Goal: Transaction & Acquisition: Purchase product/service

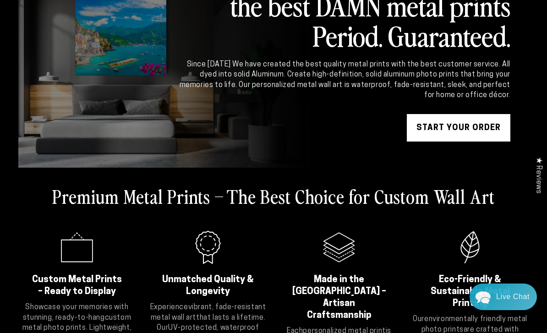
scroll to position [60, 0]
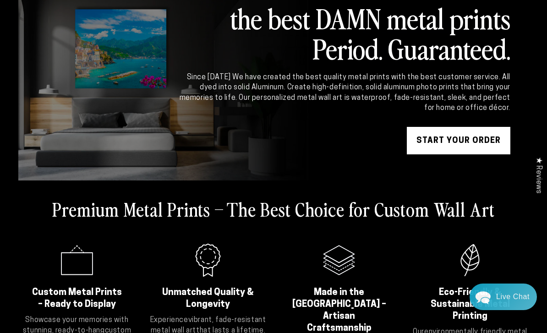
click at [450, 138] on link "START YOUR Order" at bounding box center [457, 140] width 103 height 27
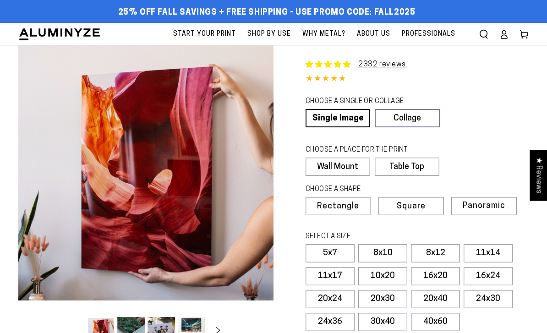
select select "**********"
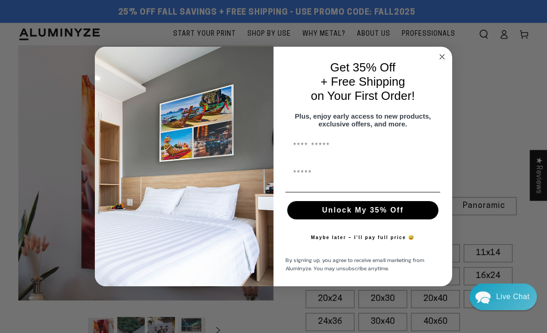
click at [311, 144] on input "First Name" at bounding box center [362, 146] width 155 height 18
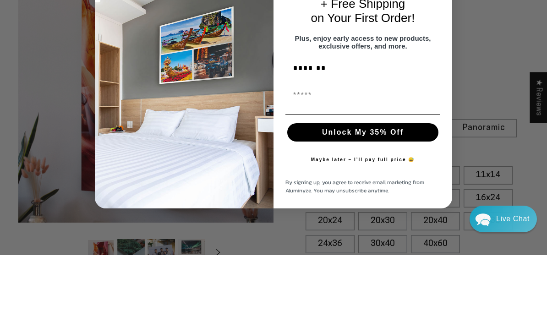
type input "*******"
click at [317, 164] on input "First Name" at bounding box center [362, 173] width 155 height 18
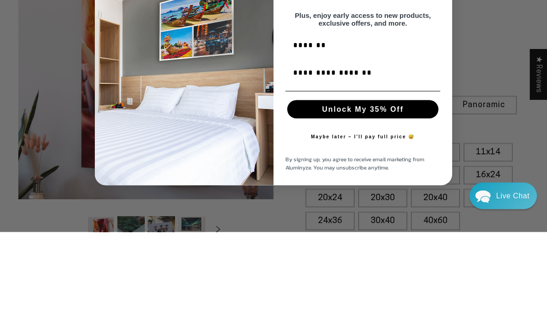
type input "**********"
click at [376, 201] on button "Unlock My 35% Off" at bounding box center [362, 210] width 151 height 18
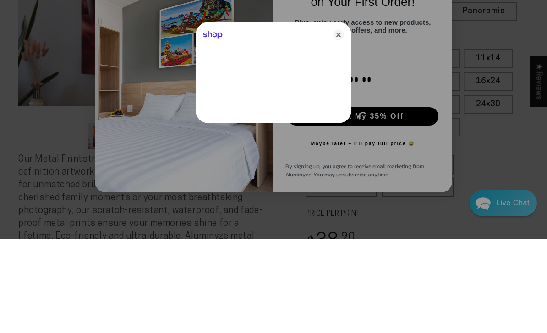
scroll to position [195, 0]
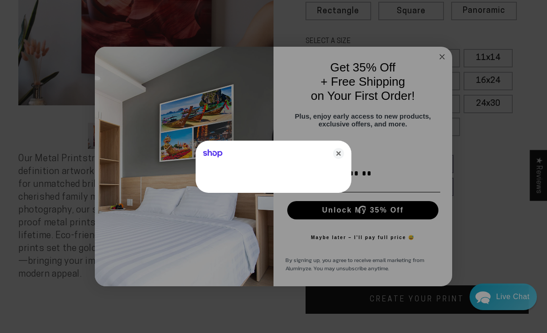
click at [336, 159] on icon "Close" at bounding box center [338, 153] width 11 height 11
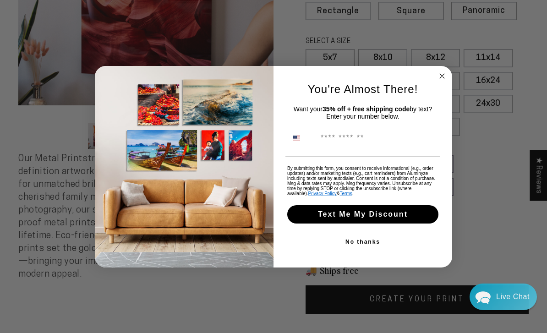
click at [440, 81] on circle "Close dialog" at bounding box center [442, 75] width 11 height 11
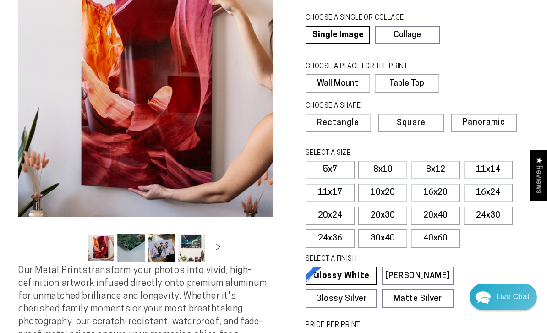
scroll to position [83, 0]
click at [493, 123] on span "Panoramic" at bounding box center [483, 123] width 43 height 9
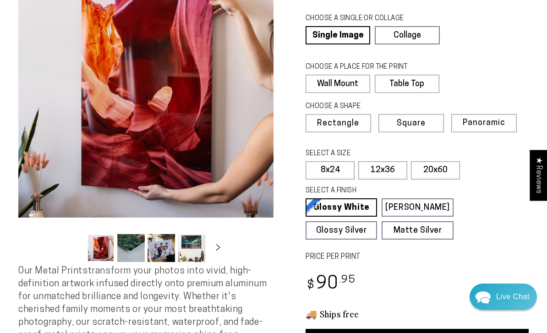
click at [388, 169] on label "12x36" at bounding box center [382, 170] width 49 height 18
click at [341, 167] on label "8x24" at bounding box center [329, 170] width 49 height 18
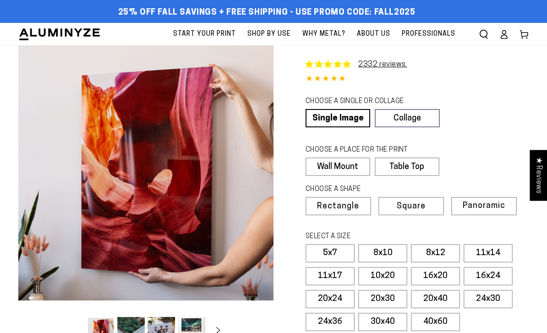
select select "**********"
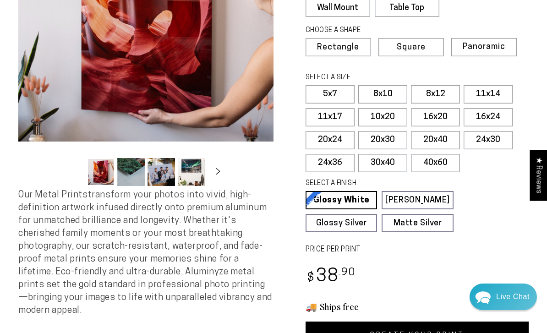
click at [498, 43] on span "Panoramic" at bounding box center [483, 47] width 43 height 9
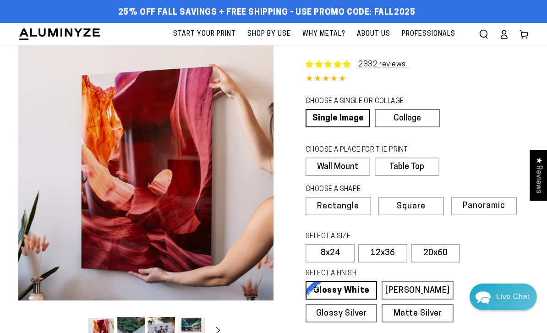
click at [333, 253] on label "8x24" at bounding box center [329, 253] width 49 height 18
click at [337, 253] on label "8x24" at bounding box center [329, 253] width 49 height 18
click at [341, 254] on label "8x24" at bounding box center [329, 253] width 49 height 18
click at [339, 251] on label "8x24" at bounding box center [329, 253] width 49 height 18
click at [498, 208] on span "Panoramic" at bounding box center [483, 205] width 43 height 9
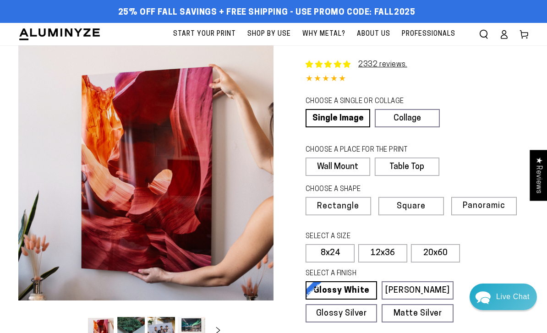
click at [335, 253] on label "8x24" at bounding box center [329, 253] width 49 height 18
click at [343, 249] on label "8x24" at bounding box center [329, 253] width 49 height 18
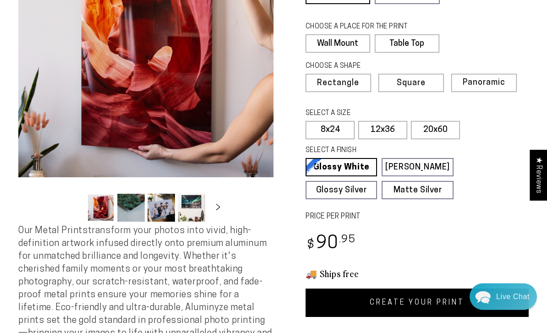
scroll to position [123, 0]
click at [419, 300] on link "CREATE YOUR PRINT" at bounding box center [416, 302] width 223 height 28
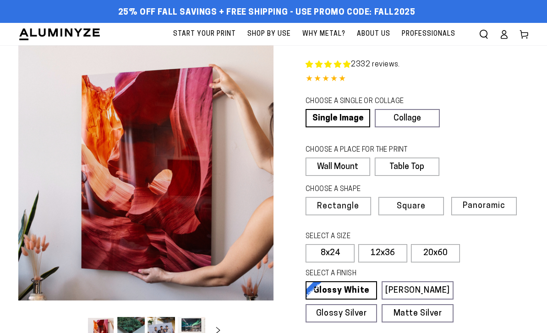
select select "**********"
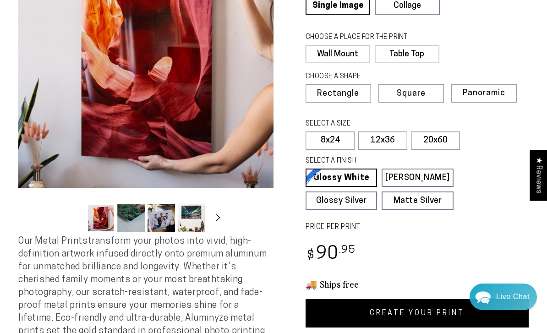
click at [391, 136] on label "12x36" at bounding box center [382, 140] width 49 height 18
click at [391, 307] on link "CREATE YOUR PRINT" at bounding box center [416, 313] width 223 height 28
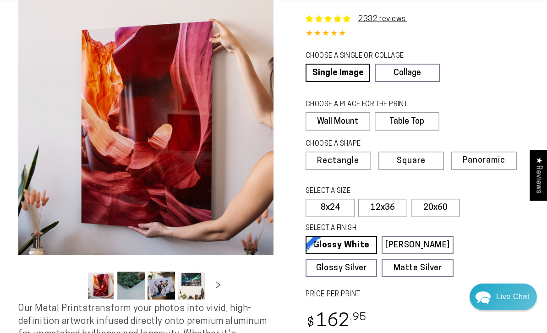
click at [345, 157] on span "Rectangle" at bounding box center [338, 161] width 42 height 8
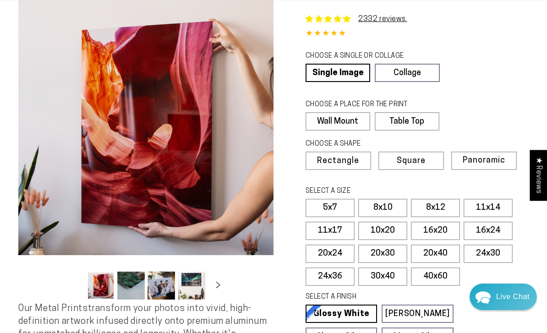
click at [491, 230] on label "16x24" at bounding box center [487, 231] width 49 height 18
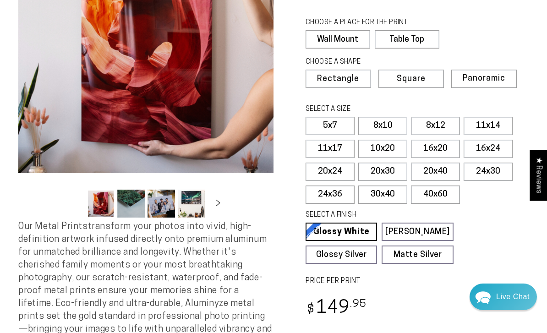
scroll to position [145, 0]
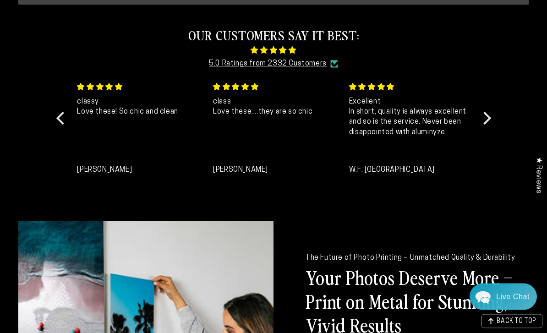
scroll to position [785, 0]
